Goal: Register for event/course

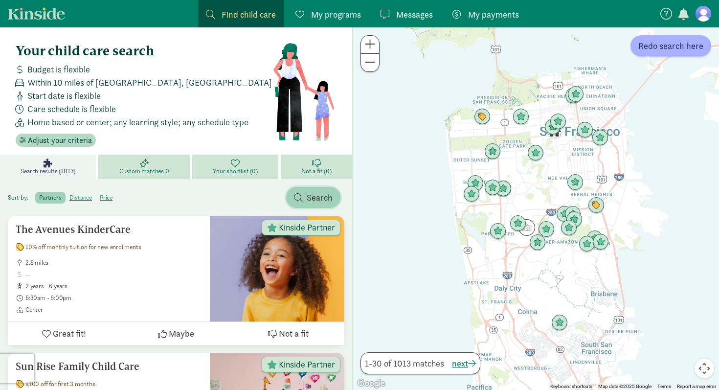
click at [305, 188] on button "Search" at bounding box center [313, 197] width 54 height 21
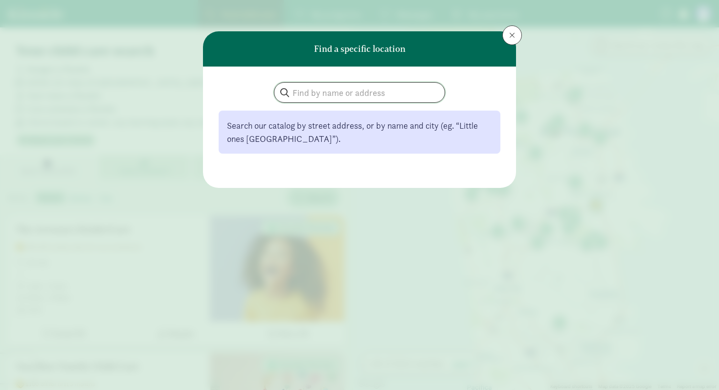
click at [336, 97] on input "search" at bounding box center [359, 93] width 170 height 20
click at [514, 36] on button at bounding box center [512, 35] width 20 height 20
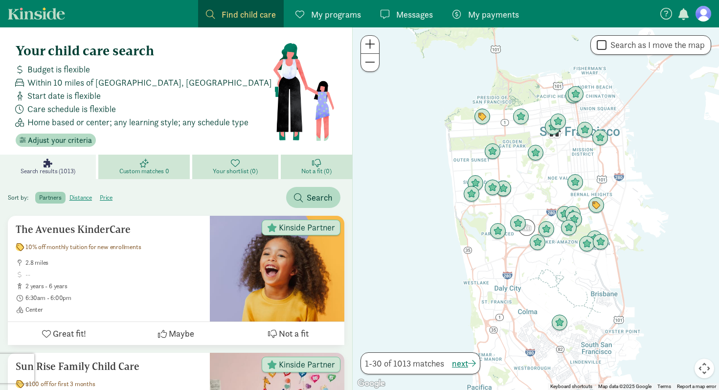
click at [320, 14] on span "My programs" at bounding box center [336, 14] width 50 height 13
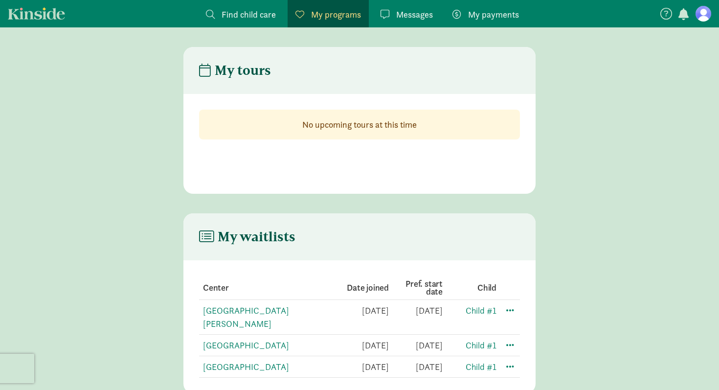
click at [697, 7] on link at bounding box center [703, 14] width 16 height 16
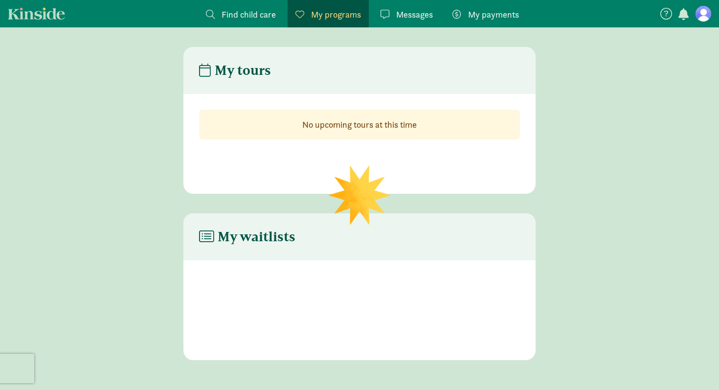
scroll to position [20, 0]
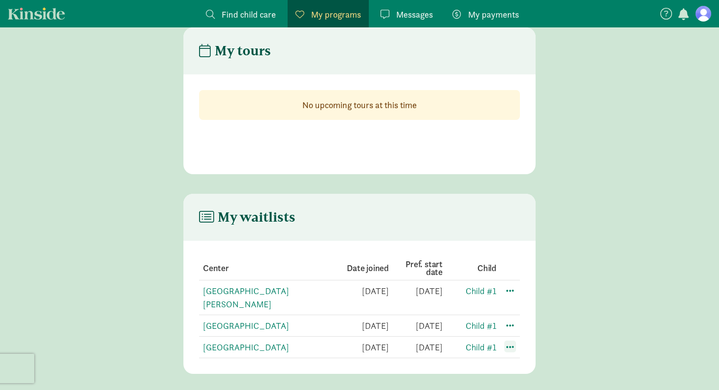
click at [508, 340] on span at bounding box center [510, 346] width 12 height 12
click at [527, 322] on section "Center Date joined Pref. start date Child [GEOGRAPHIC_DATA][PERSON_NAME] [DATE]…" at bounding box center [359, 307] width 352 height 133
click at [236, 13] on span "Find child care" at bounding box center [249, 14] width 54 height 13
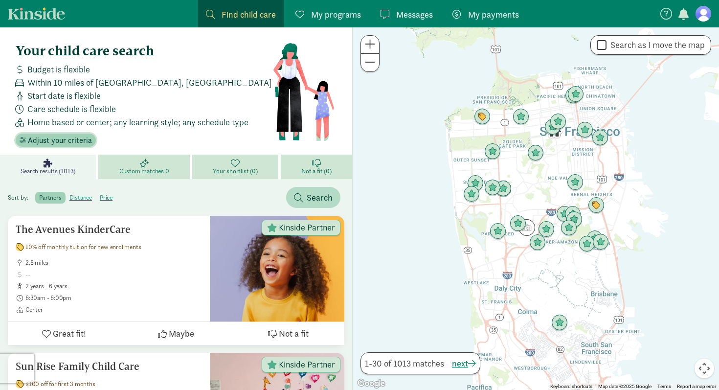
click at [61, 142] on span "Adjust your criteria" at bounding box center [60, 140] width 64 height 12
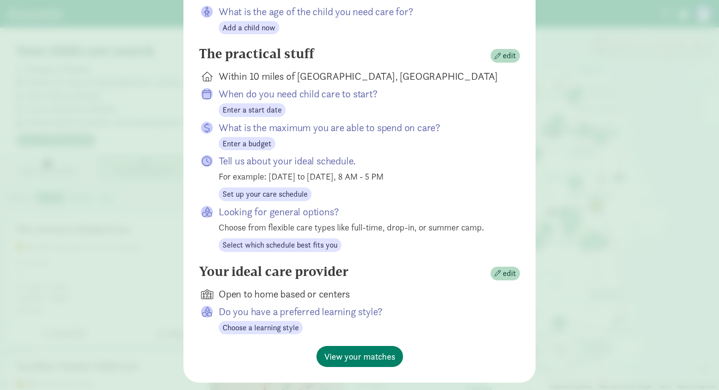
scroll to position [150, 0]
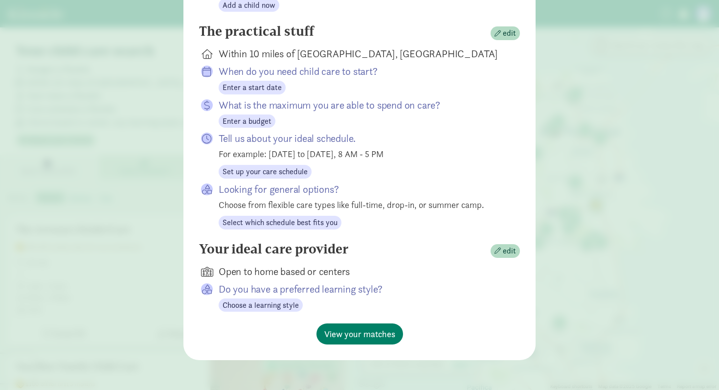
click at [642, 386] on div "Your child care search About your family edit What is the age of the child you …" at bounding box center [359, 195] width 719 height 390
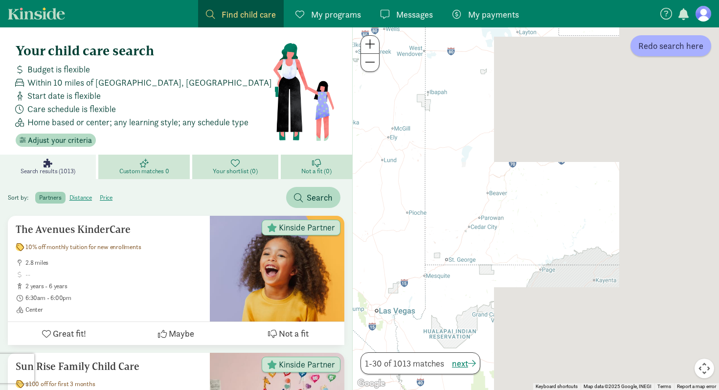
drag, startPoint x: 603, startPoint y: 132, endPoint x: 178, endPoint y: 149, distance: 425.3
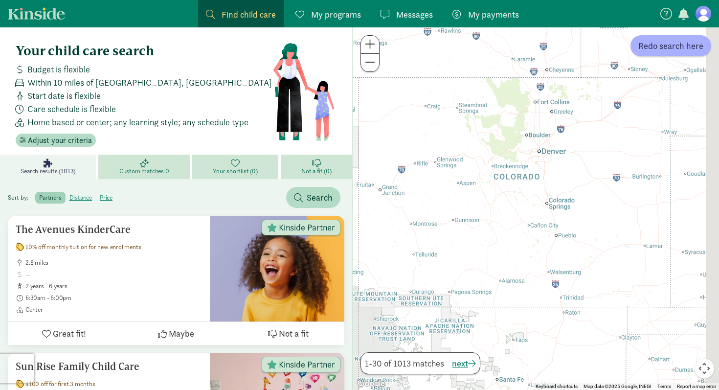
drag, startPoint x: 520, startPoint y: 156, endPoint x: 378, endPoint y: 191, distance: 145.5
click at [380, 191] on div at bounding box center [536, 208] width 366 height 362
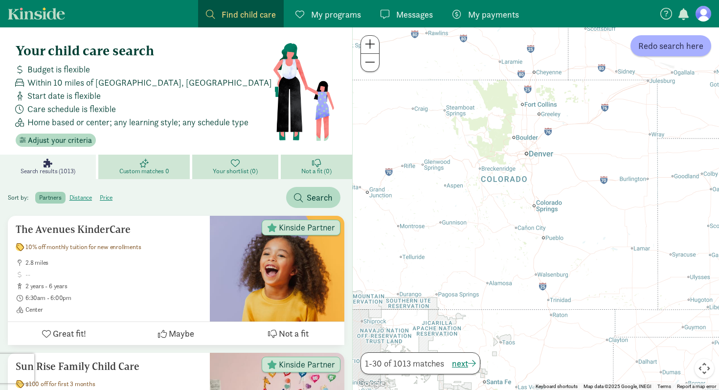
click at [370, 43] on span at bounding box center [370, 44] width 10 height 12
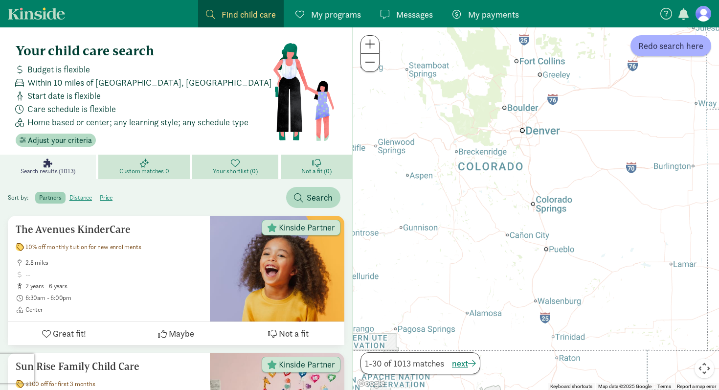
click at [370, 43] on span at bounding box center [370, 44] width 10 height 12
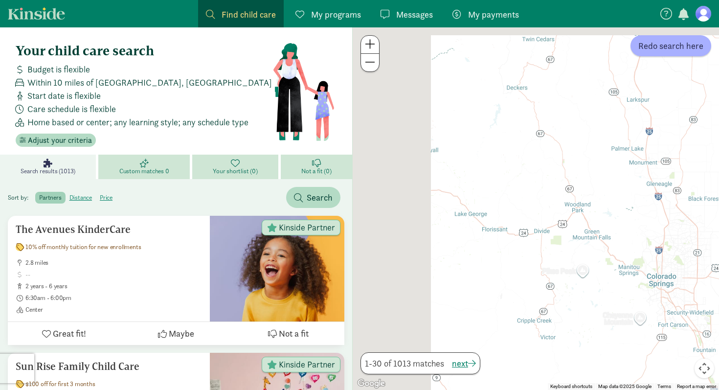
drag, startPoint x: 527, startPoint y: 134, endPoint x: 683, endPoint y: 238, distance: 187.2
click at [683, 238] on div at bounding box center [536, 208] width 366 height 362
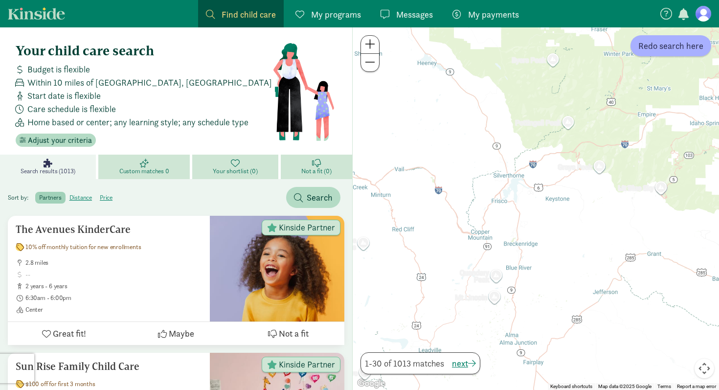
drag, startPoint x: 505, startPoint y: 130, endPoint x: 449, endPoint y: 135, distance: 55.5
click at [449, 135] on div at bounding box center [536, 208] width 366 height 362
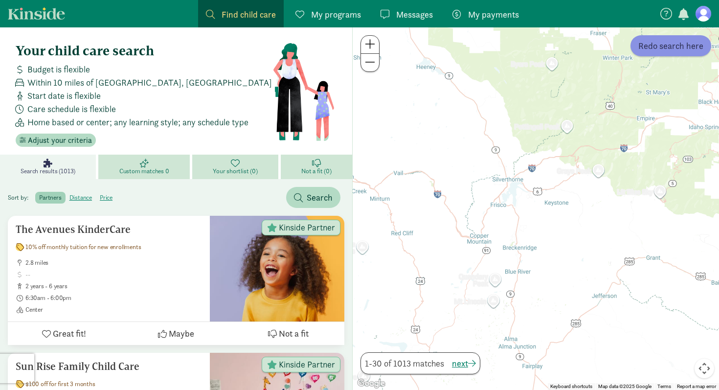
click at [689, 44] on span "Redo search here" at bounding box center [670, 45] width 65 height 13
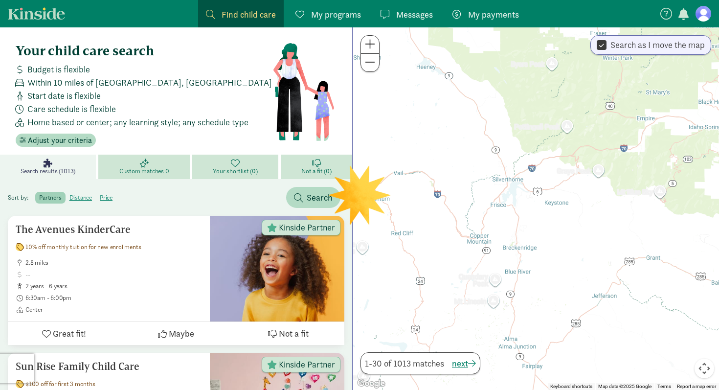
click at [371, 42] on span at bounding box center [370, 44] width 10 height 12
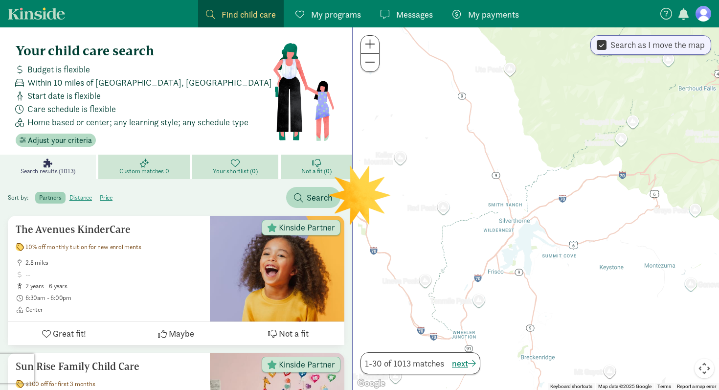
drag, startPoint x: 502, startPoint y: 136, endPoint x: 536, endPoint y: 210, distance: 81.1
click at [536, 210] on div at bounding box center [536, 208] width 366 height 362
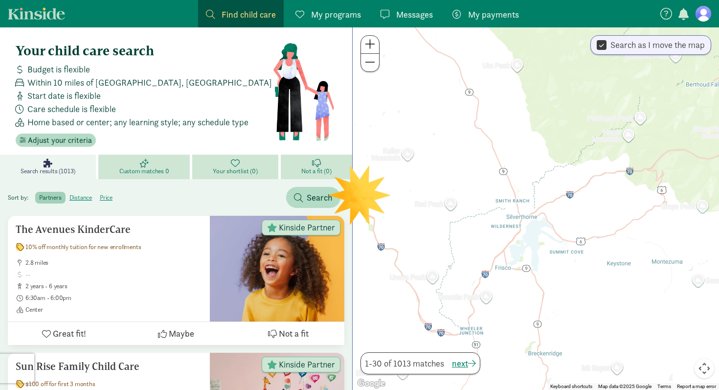
drag, startPoint x: 569, startPoint y: 165, endPoint x: 578, endPoint y: 159, distance: 10.6
click at [578, 159] on div at bounding box center [536, 208] width 366 height 362
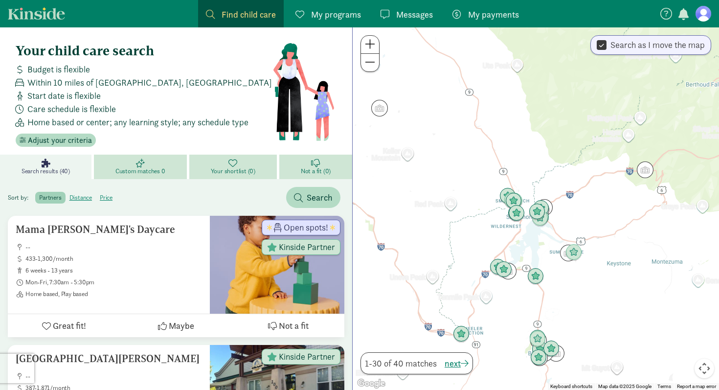
click at [372, 44] on span at bounding box center [370, 44] width 10 height 12
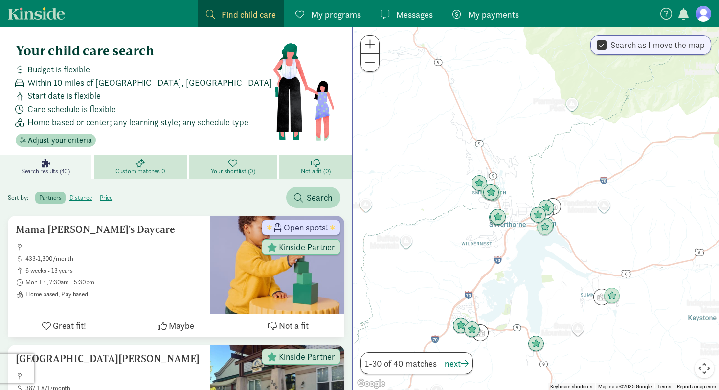
click at [372, 44] on span at bounding box center [370, 44] width 10 height 12
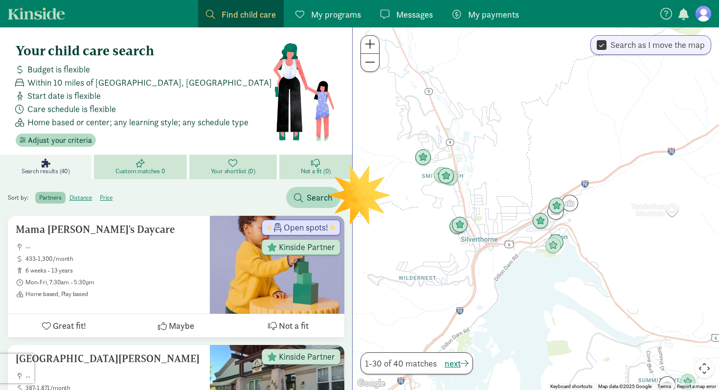
click at [372, 44] on span at bounding box center [370, 44] width 10 height 12
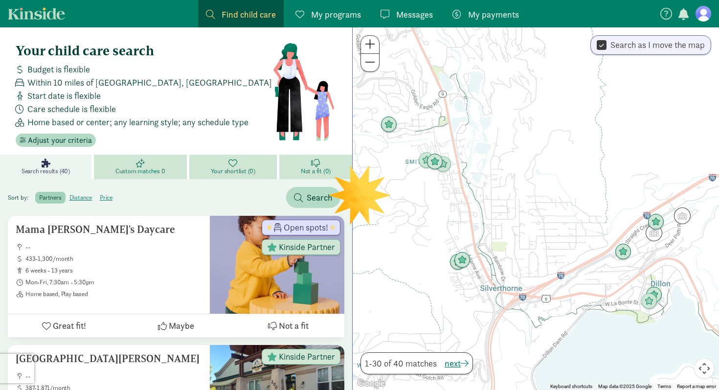
drag, startPoint x: 495, startPoint y: 149, endPoint x: 577, endPoint y: 167, distance: 84.6
click at [577, 167] on div at bounding box center [536, 208] width 366 height 362
click at [390, 121] on img "Click to see details" at bounding box center [388, 124] width 19 height 19
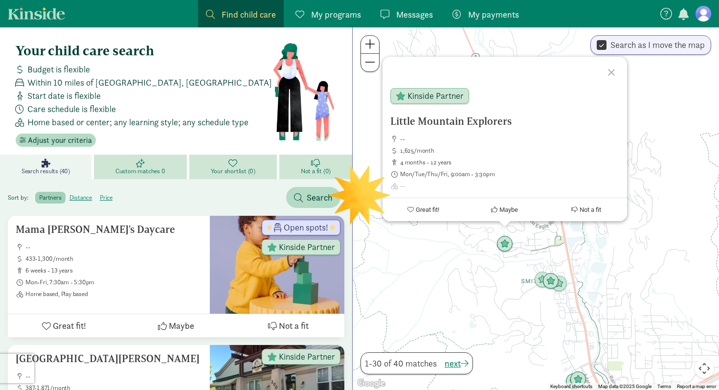
click at [638, 304] on div "Little Mountain Explorers -- 1,625/month 4 months - 12 years Mon/Tue/Thu/Fri, 9…" at bounding box center [536, 208] width 366 height 362
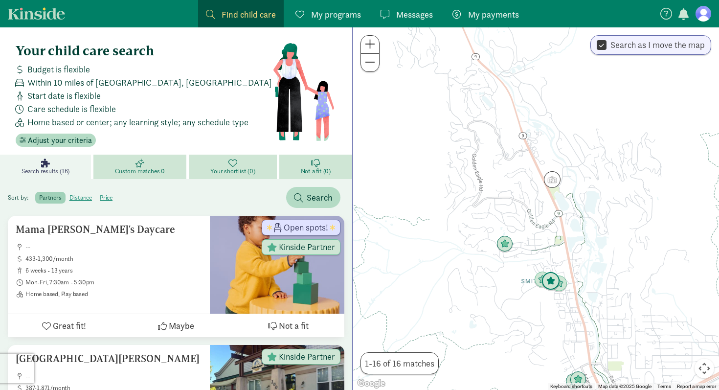
click at [541, 282] on img "Click to see details" at bounding box center [550, 281] width 19 height 19
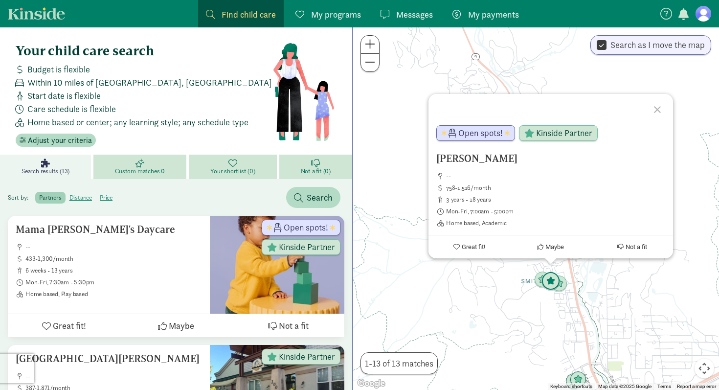
click at [547, 283] on img "Click to see details" at bounding box center [550, 281] width 19 height 19
click at [562, 286] on img "Click to see details" at bounding box center [559, 283] width 19 height 19
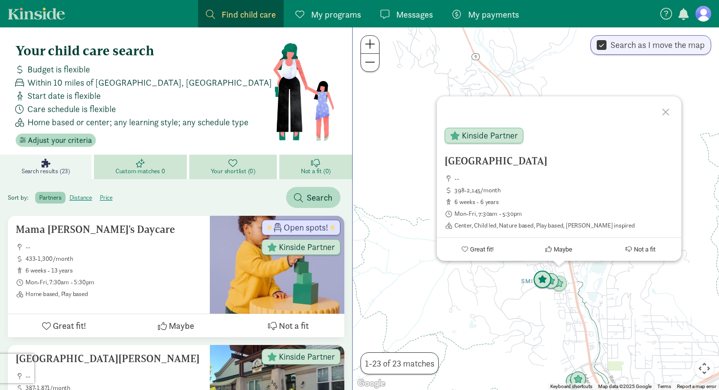
click at [540, 281] on img "Click to see details" at bounding box center [542, 279] width 19 height 19
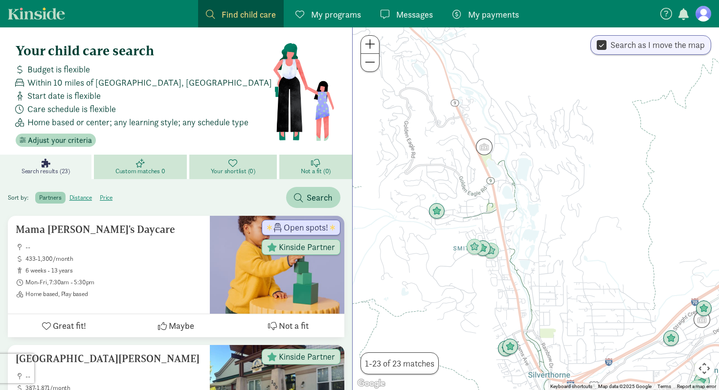
drag, startPoint x: 603, startPoint y: 309, endPoint x: 533, endPoint y: 275, distance: 77.0
click at [533, 275] on div "To navigate, press the arrow keys." at bounding box center [536, 208] width 366 height 362
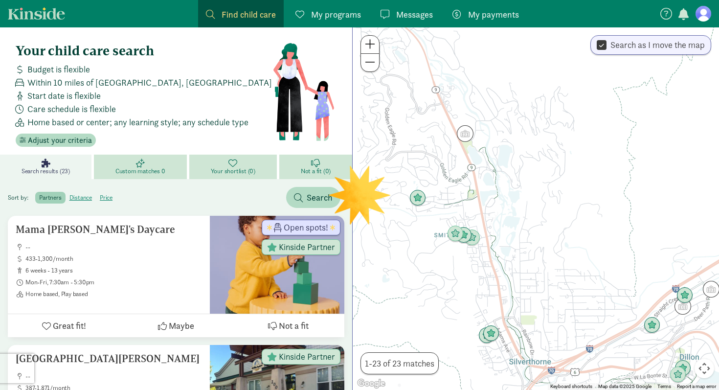
drag, startPoint x: 533, startPoint y: 275, endPoint x: 510, endPoint y: 259, distance: 28.5
click at [510, 259] on div at bounding box center [536, 208] width 366 height 362
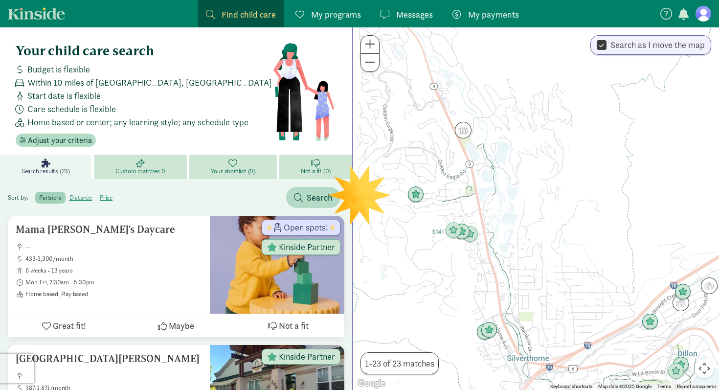
click at [371, 44] on span at bounding box center [370, 44] width 10 height 12
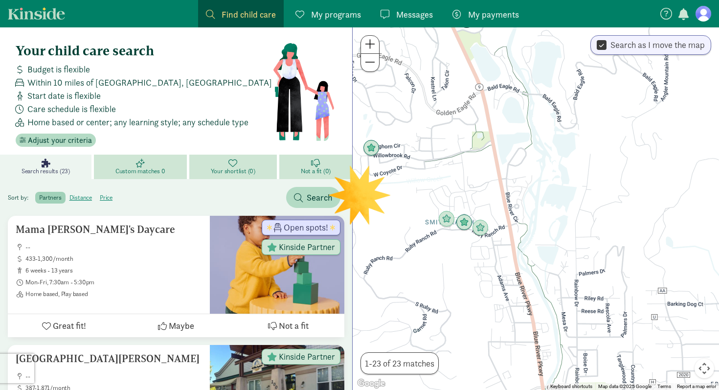
drag, startPoint x: 484, startPoint y: 225, endPoint x: 582, endPoint y: 187, distance: 105.1
click at [582, 187] on div at bounding box center [536, 208] width 366 height 362
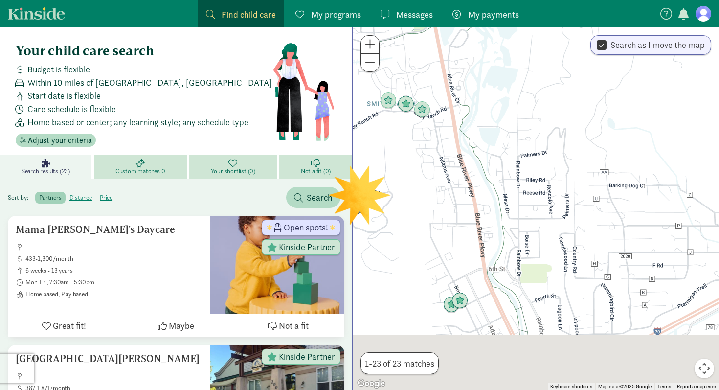
drag, startPoint x: 552, startPoint y: 283, endPoint x: 461, endPoint y: 132, distance: 175.9
click at [461, 132] on div at bounding box center [536, 208] width 366 height 362
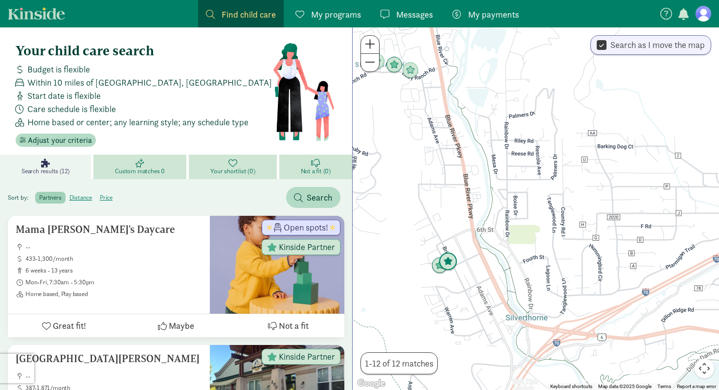
click at [449, 264] on img "Click to see details" at bounding box center [448, 261] width 19 height 19
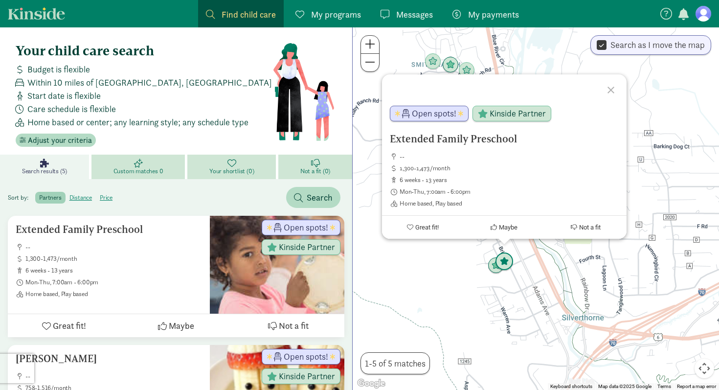
click at [495, 268] on img "Click to see details" at bounding box center [504, 261] width 19 height 19
click at [490, 269] on img "Click to see details" at bounding box center [496, 265] width 19 height 19
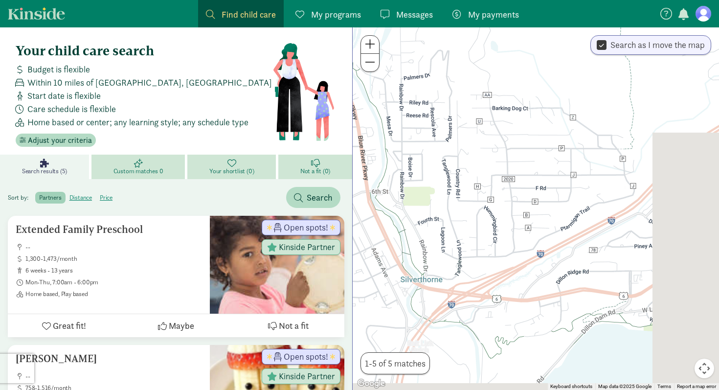
drag, startPoint x: 558, startPoint y: 288, endPoint x: 383, endPoint y: 245, distance: 180.7
click at [383, 245] on div at bounding box center [536, 208] width 366 height 362
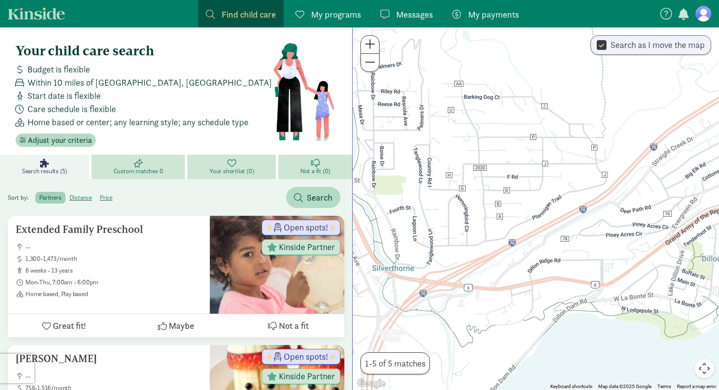
drag, startPoint x: 600, startPoint y: 270, endPoint x: 370, endPoint y: 258, distance: 230.6
click at [370, 258] on div at bounding box center [536, 208] width 366 height 362
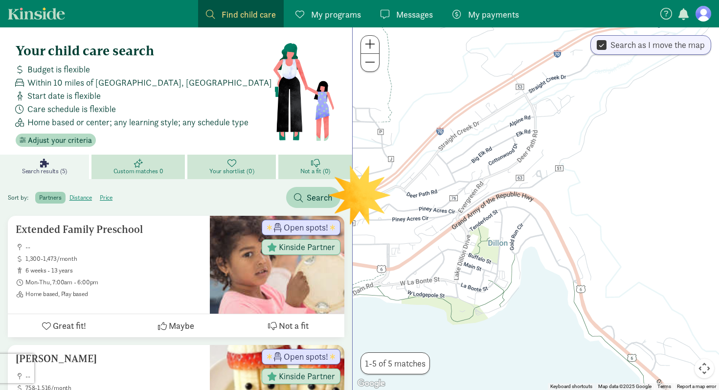
click at [371, 62] on span at bounding box center [370, 62] width 10 height 12
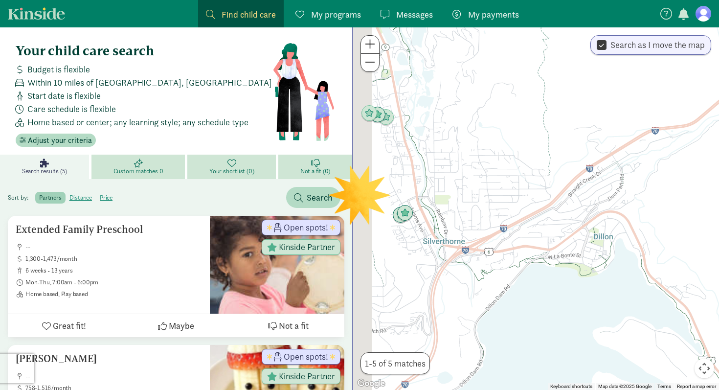
drag, startPoint x: 541, startPoint y: 190, endPoint x: 651, endPoint y: 205, distance: 111.5
click at [651, 205] on div at bounding box center [536, 208] width 366 height 362
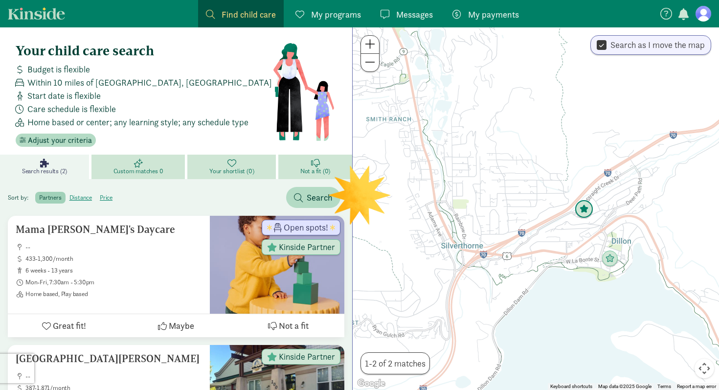
click at [586, 208] on img "Click to see details" at bounding box center [584, 209] width 19 height 19
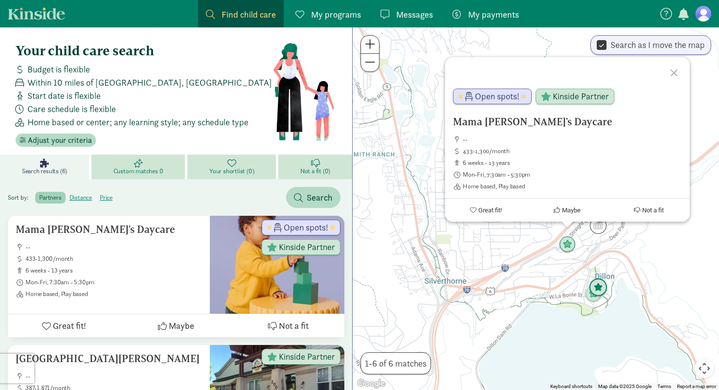
click at [601, 294] on img "Click to see details" at bounding box center [598, 287] width 19 height 19
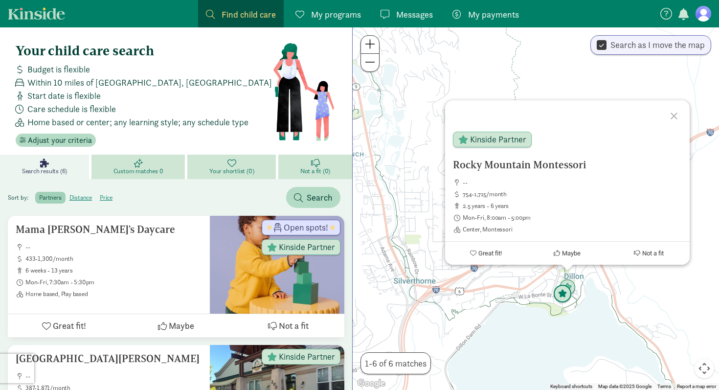
click at [562, 298] on img "Click to see details" at bounding box center [562, 294] width 19 height 19
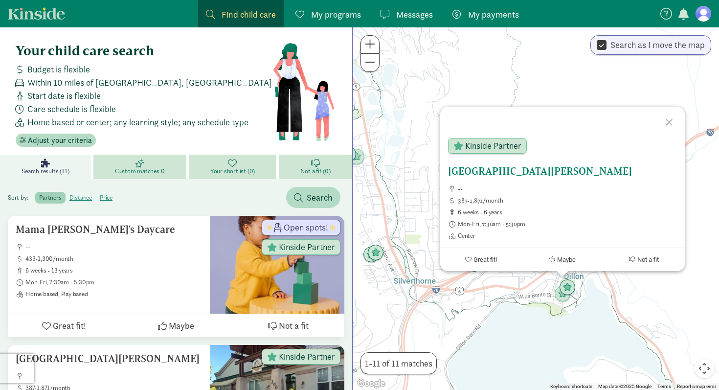
click at [485, 171] on h5 "[GEOGRAPHIC_DATA][PERSON_NAME]" at bounding box center [562, 171] width 229 height 12
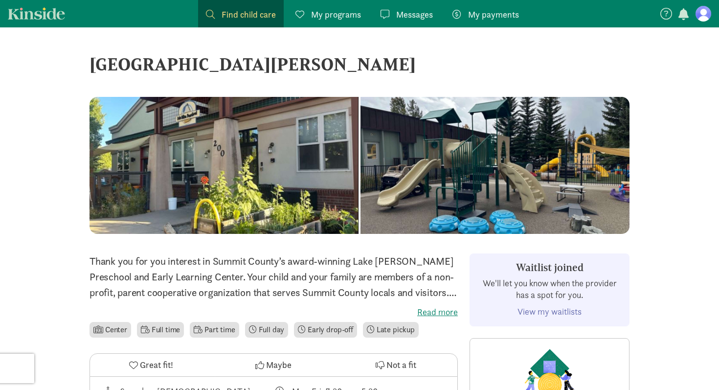
click at [440, 309] on label "Read more" at bounding box center [273, 312] width 368 height 12
click at [0, 0] on input "Read more" at bounding box center [0, 0] width 0 height 0
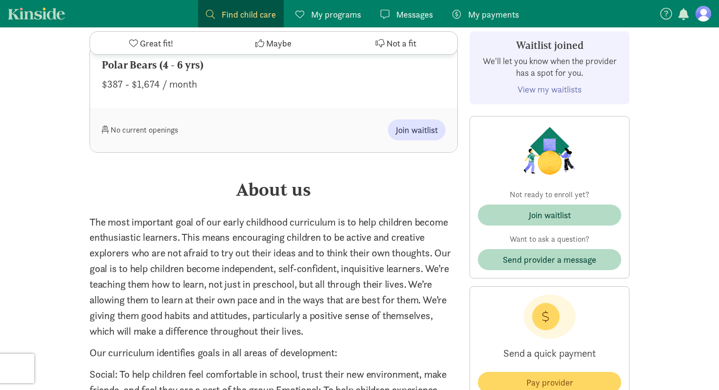
scroll to position [1006, 0]
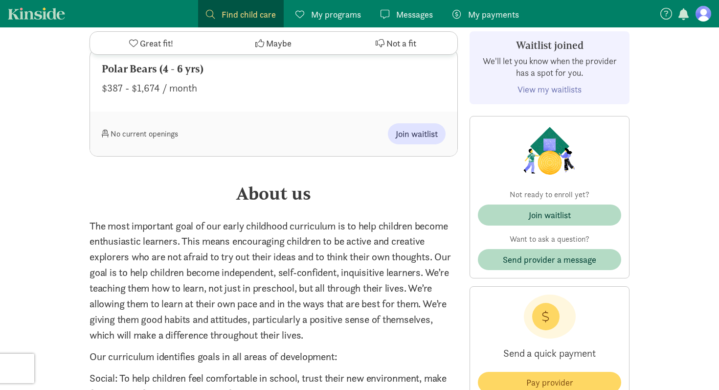
click at [543, 90] on link "View my waitlists" at bounding box center [549, 89] width 64 height 11
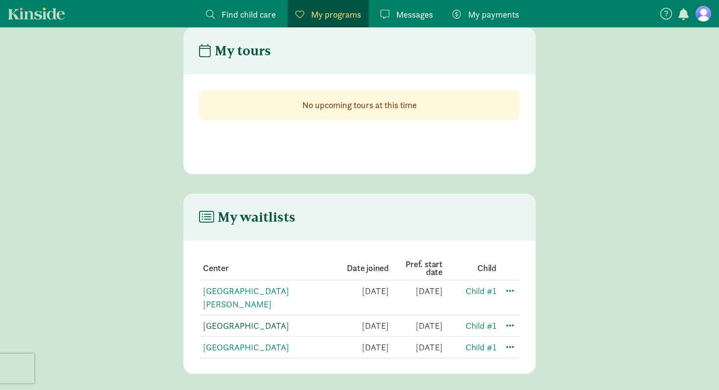
click at [240, 320] on link "[GEOGRAPHIC_DATA]" at bounding box center [246, 325] width 86 height 11
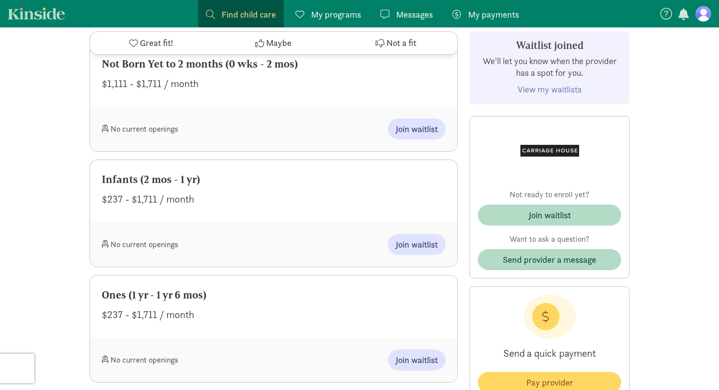
scroll to position [456, 0]
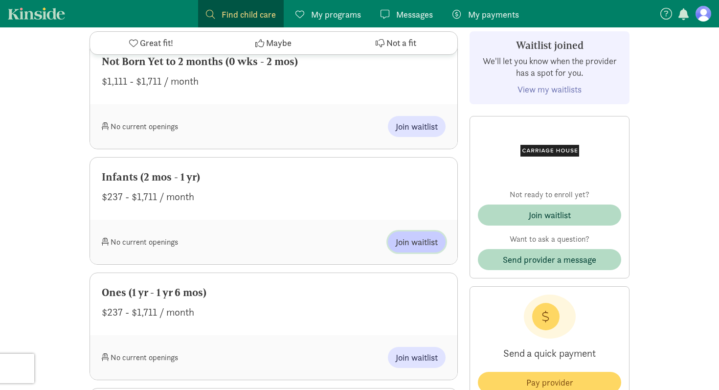
click at [410, 245] on span "Join waitlist" at bounding box center [417, 241] width 42 height 13
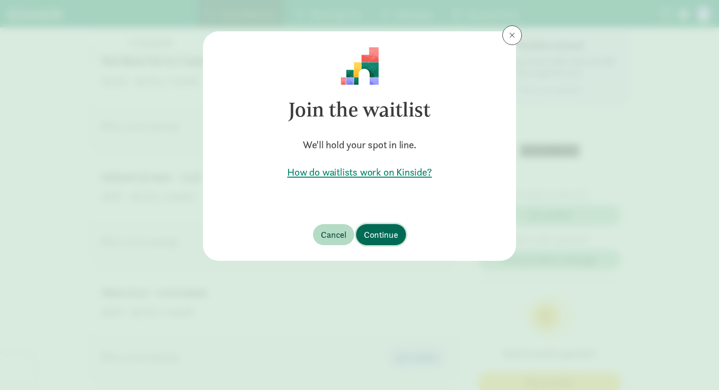
click at [375, 235] on span "Continue" at bounding box center [381, 234] width 34 height 13
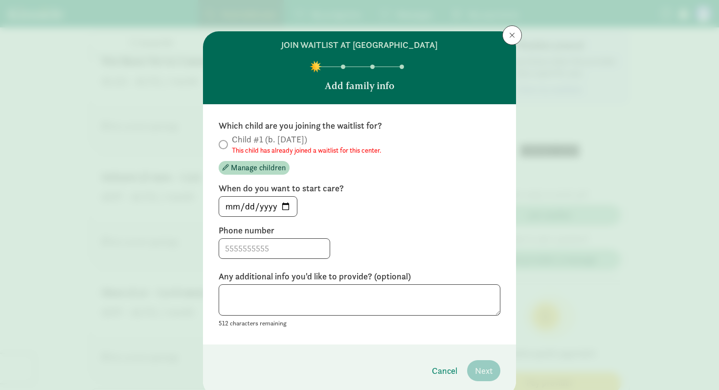
click at [500, 45] on header "join waitlist at Carriage House Add family info" at bounding box center [359, 67] width 313 height 73
click at [512, 36] on span at bounding box center [512, 35] width 6 height 8
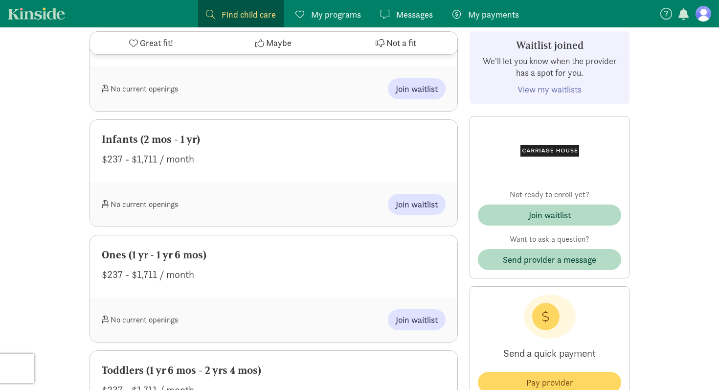
scroll to position [490, 0]
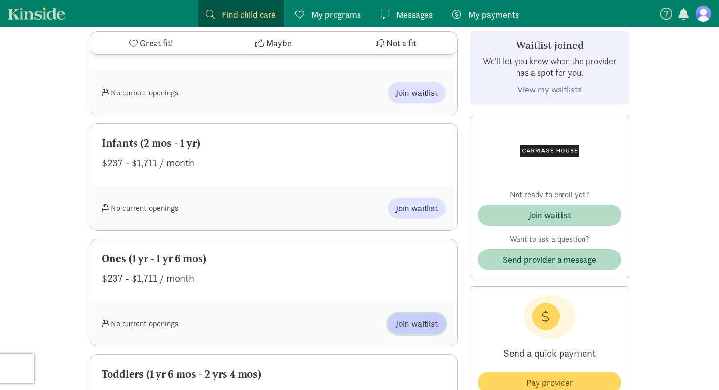
click at [416, 327] on span "Join waitlist" at bounding box center [417, 323] width 42 height 13
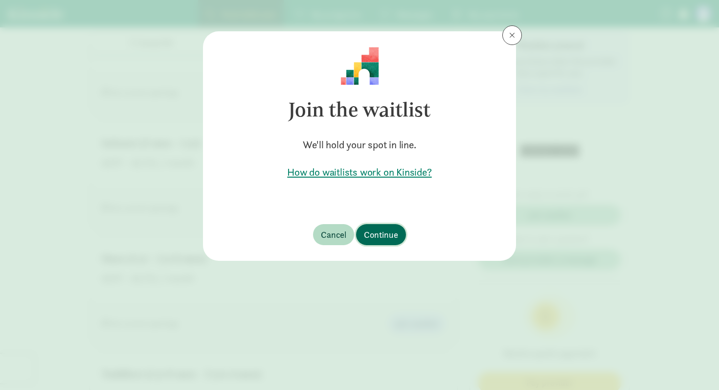
click at [385, 235] on span "Continue" at bounding box center [381, 234] width 34 height 13
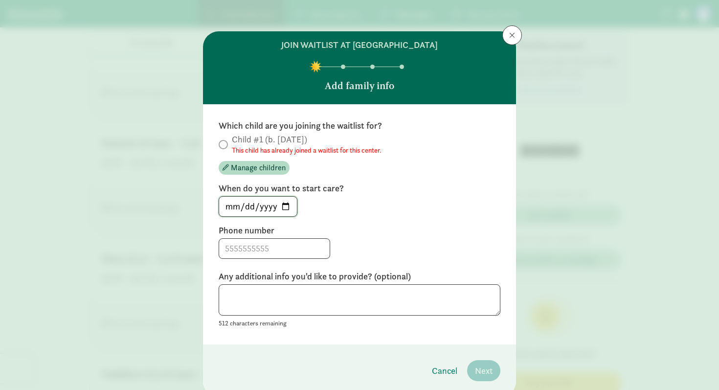
click at [285, 206] on input "2025-08-22" at bounding box center [258, 207] width 78 height 20
type input "2025-09-29"
click at [279, 248] on input at bounding box center [274, 249] width 111 height 20
type input "7038199748"
click at [279, 302] on textarea at bounding box center [360, 300] width 282 height 32
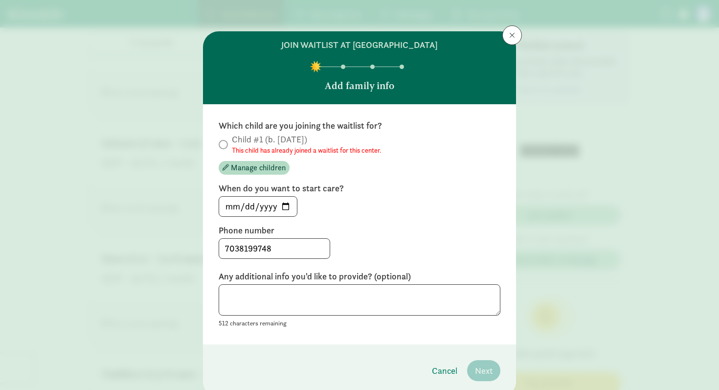
click at [228, 147] on label "Child #1 (b. November 2024) This child has already joined a waitlist for this c…" at bounding box center [360, 144] width 282 height 22
click at [512, 39] on span at bounding box center [512, 35] width 6 height 8
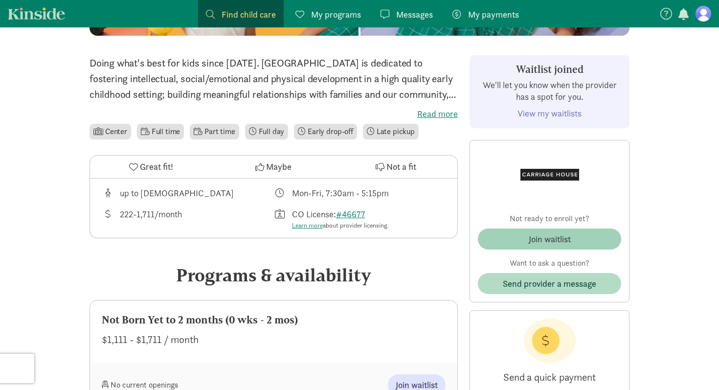
scroll to position [0, 0]
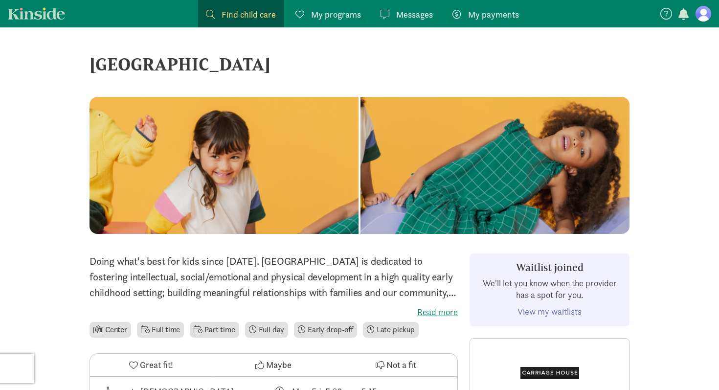
click at [708, 24] on nav "Find child care Find My programs Programs Messages Messages My payments Pay" at bounding box center [359, 13] width 719 height 27
click at [704, 19] on figure at bounding box center [703, 14] width 16 height 16
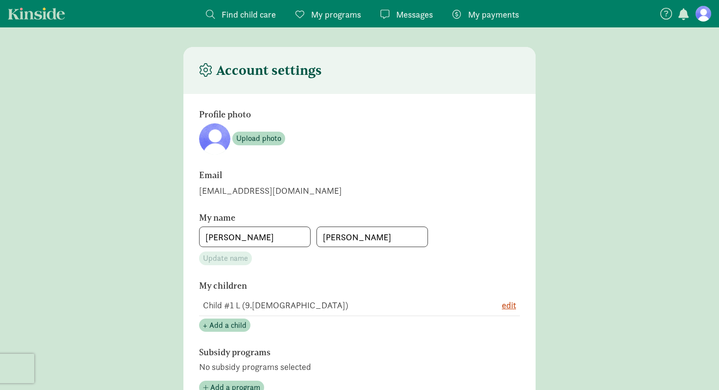
click at [329, 9] on span "My programs" at bounding box center [336, 14] width 50 height 13
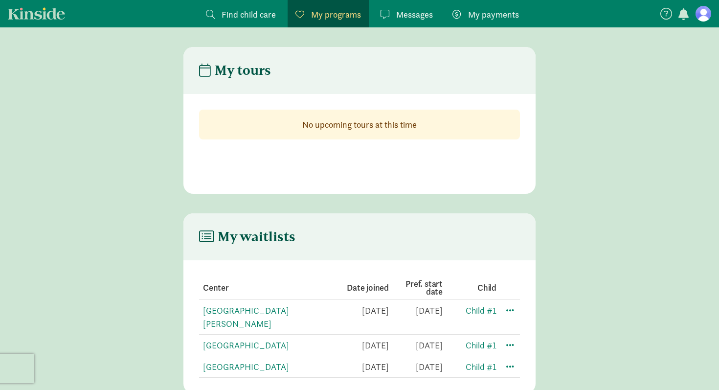
scroll to position [20, 0]
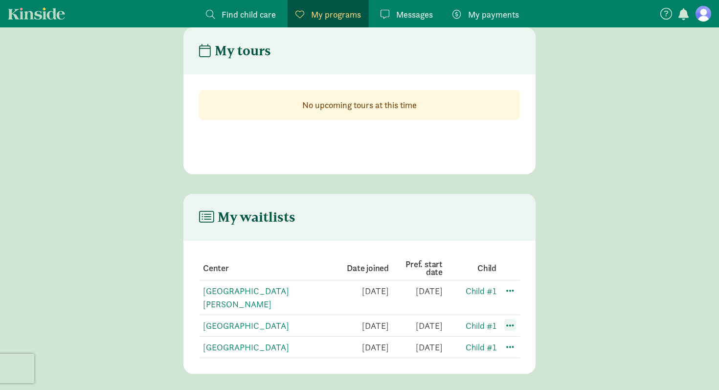
click at [509, 319] on span at bounding box center [510, 325] width 12 height 12
click at [520, 336] on div "Edit preferences" at bounding box center [544, 346] width 88 height 21
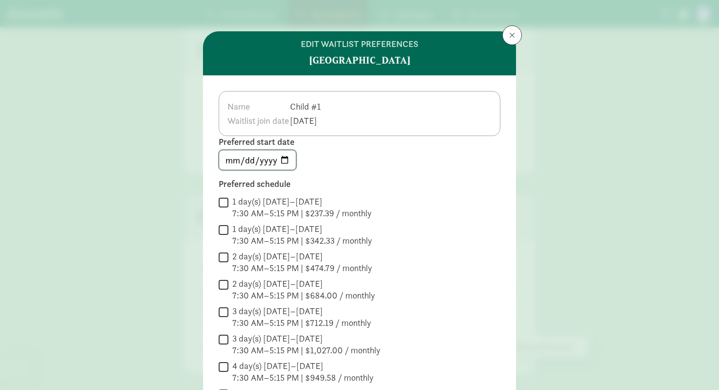
click at [291, 155] on input "2027-01-31" at bounding box center [257, 160] width 77 height 20
click at [284, 165] on input "2027-01-31" at bounding box center [257, 160] width 77 height 20
click at [285, 159] on input "2027-01-31" at bounding box center [257, 160] width 77 height 20
type input "2025-10-06"
click at [224, 258] on input "2 day(s) Monday–Friday 7:30 AM–5:15 PM | $474.79 / monthly" at bounding box center [224, 256] width 10 height 13
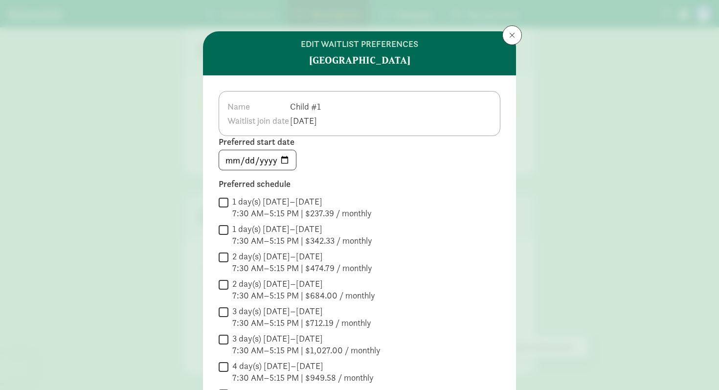
checkbox input "true"
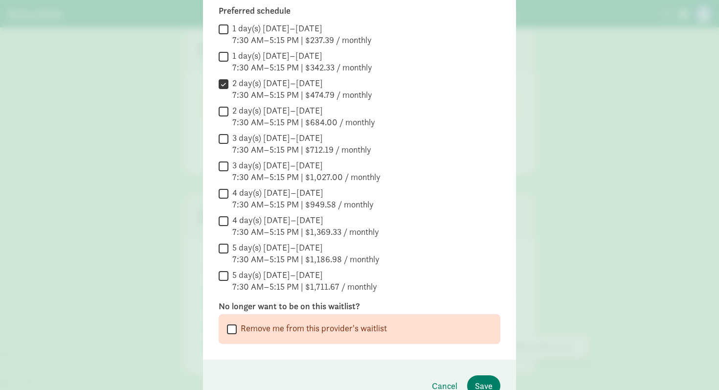
scroll to position [187, 0]
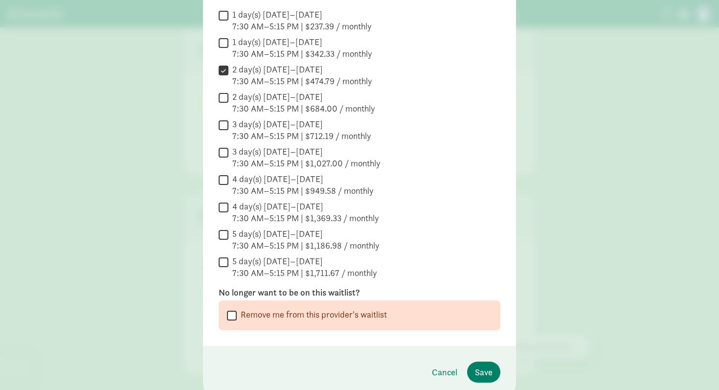
click at [224, 126] on input "3 day(s) Monday–Friday 7:30 AM–5:15 PM | $712.19 / monthly" at bounding box center [224, 124] width 10 height 13
checkbox input "true"
click at [225, 70] on input "2 day(s) Monday–Friday 7:30 AM–5:15 PM | $474.79 / monthly" at bounding box center [224, 70] width 10 height 13
checkbox input "false"
click at [225, 179] on input "4 day(s) Monday–Friday 7:30 AM–5:15 PM | $949.58 / monthly" at bounding box center [224, 179] width 10 height 13
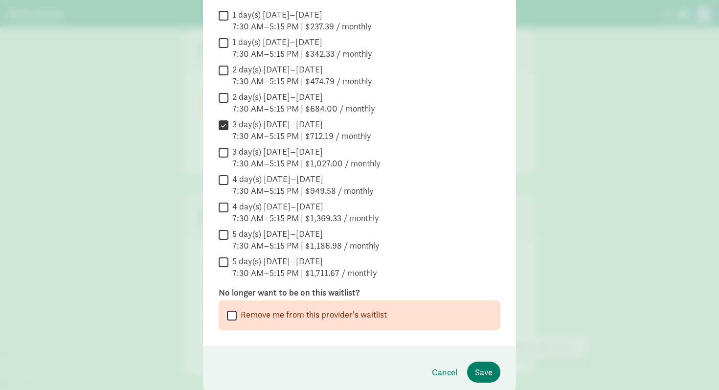
checkbox input "true"
click at [222, 123] on input "3 day(s) Monday–Friday 7:30 AM–5:15 PM | $712.19 / monthly" at bounding box center [224, 124] width 10 height 13
checkbox input "false"
click at [226, 151] on input "3 day(s) Monday–Friday 7:30 AM–5:15 PM | $1,027.00 / monthly" at bounding box center [224, 152] width 10 height 13
checkbox input "true"
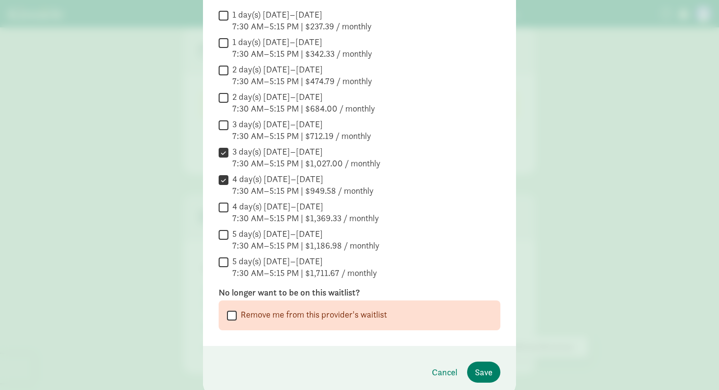
click at [226, 125] on input "3 day(s) Monday–Friday 7:30 AM–5:15 PM | $712.19 / monthly" at bounding box center [224, 124] width 10 height 13
checkbox input "true"
click at [226, 156] on input "3 day(s) Monday–Friday 7:30 AM–5:15 PM | $1,027.00 / monthly" at bounding box center [224, 152] width 10 height 13
checkbox input "false"
click at [226, 177] on input "4 day(s) Monday–Friday 7:30 AM–5:15 PM | $949.58 / monthly" at bounding box center [224, 179] width 10 height 13
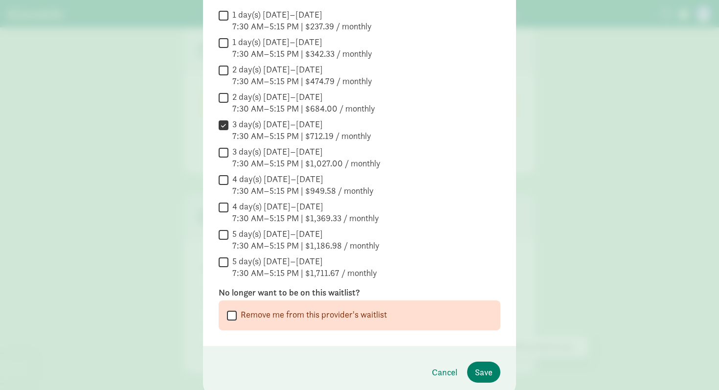
click at [228, 176] on input "4 day(s) Monday–Friday 7:30 AM–5:15 PM | $949.58 / monthly" at bounding box center [224, 179] width 10 height 13
checkbox input "true"
click at [225, 122] on input "3 day(s) Monday–Friday 7:30 AM–5:15 PM | $712.19 / monthly" at bounding box center [224, 124] width 10 height 13
checkbox input "false"
click at [482, 377] on span "Save" at bounding box center [484, 371] width 18 height 13
